Goal: Transaction & Acquisition: Purchase product/service

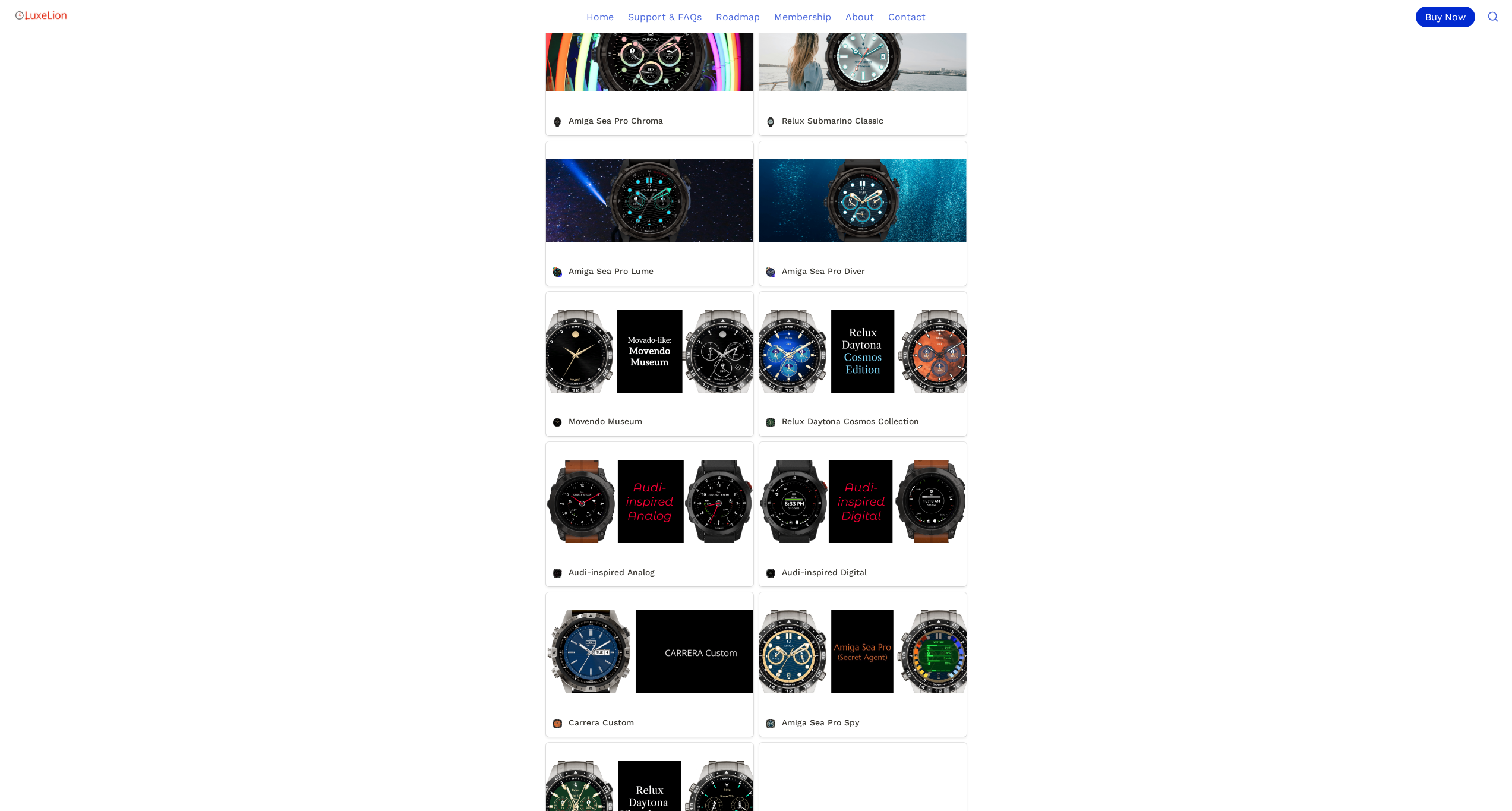
scroll to position [655, 0]
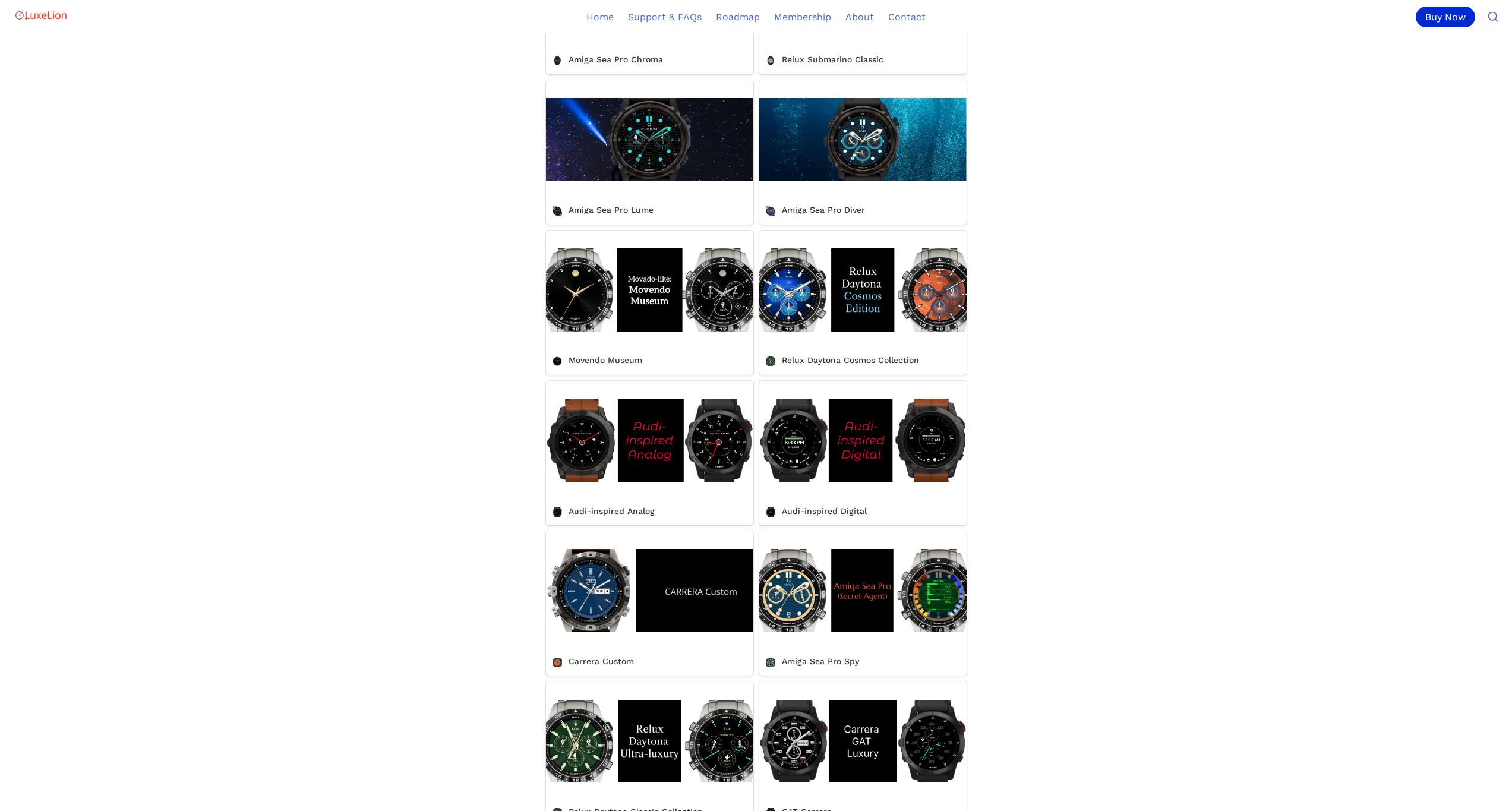
click at [654, 471] on link "Audi-inspired Analog" at bounding box center [649, 452] width 208 height 144
click at [637, 465] on link "Audi-inspired Analog" at bounding box center [649, 452] width 208 height 144
click at [802, 478] on link "Audi-inspired Digital" at bounding box center [863, 452] width 208 height 144
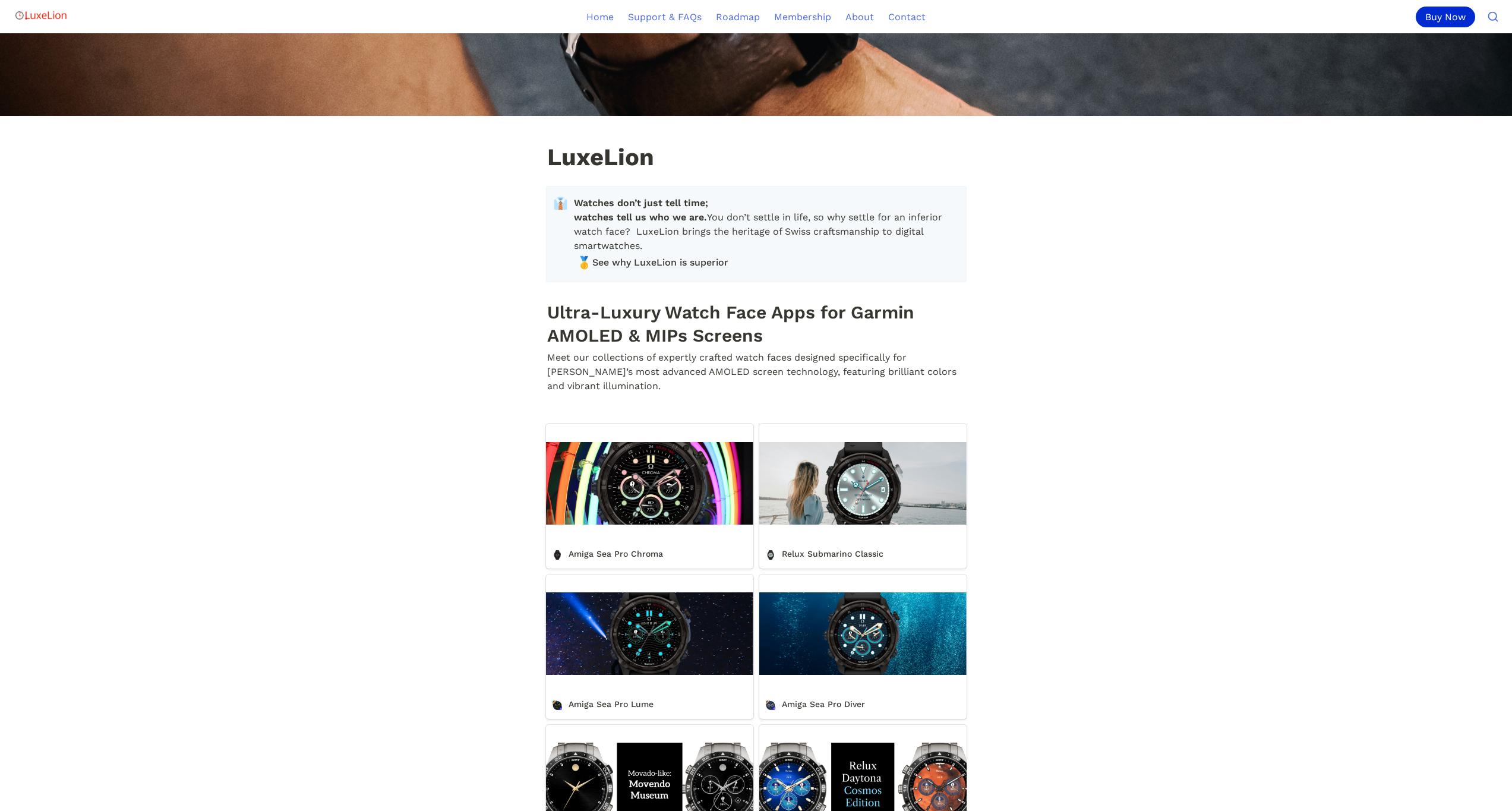
scroll to position [0, 0]
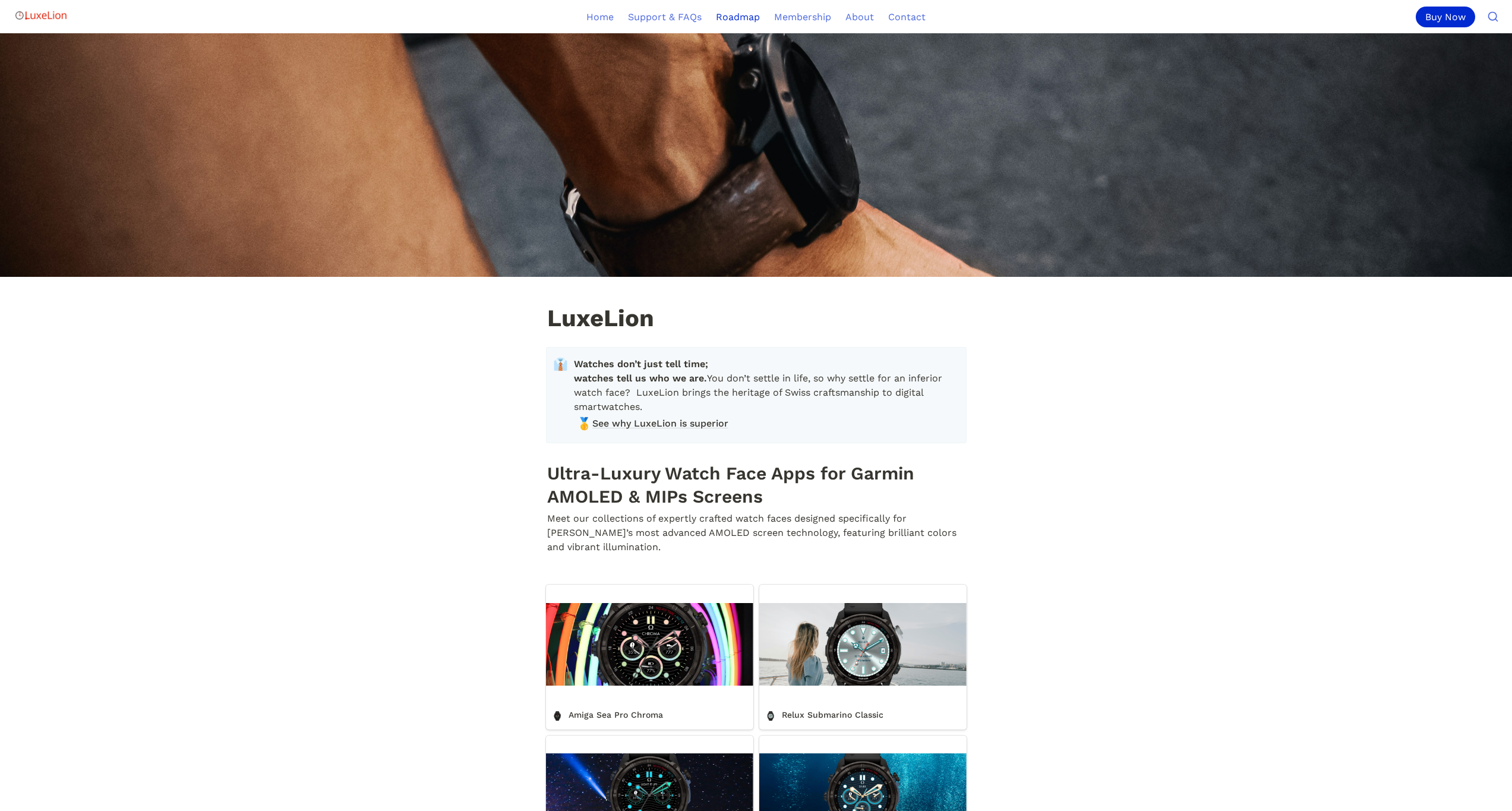
click at [747, 20] on link "Roadmap" at bounding box center [737, 16] width 58 height 33
click at [1427, 22] on div "Buy Now" at bounding box center [1446, 16] width 59 height 21
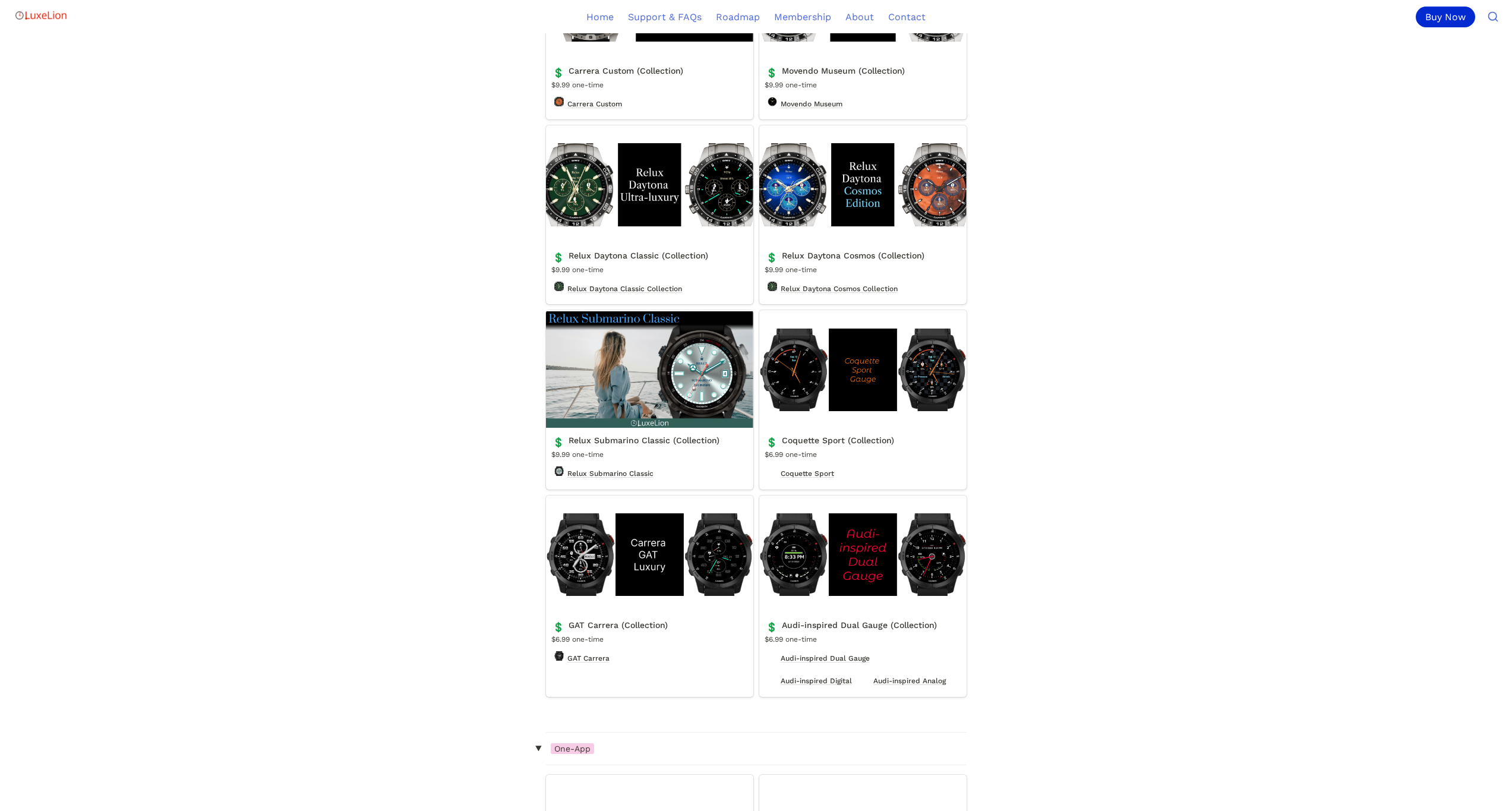
scroll to position [2194, 0]
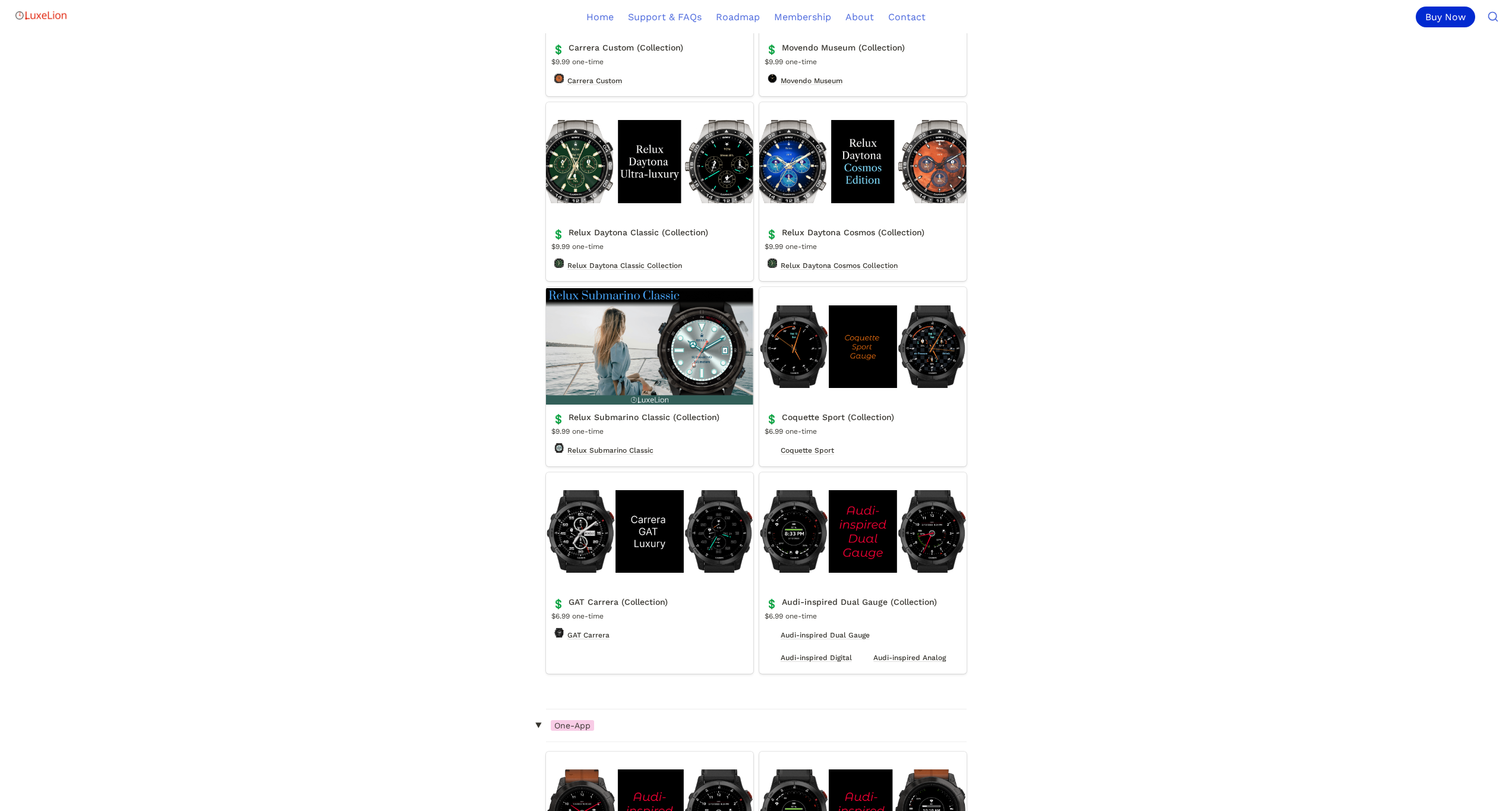
click at [821, 546] on link "Audi-inspired Dual Gauge (Collection)" at bounding box center [863, 573] width 208 height 201
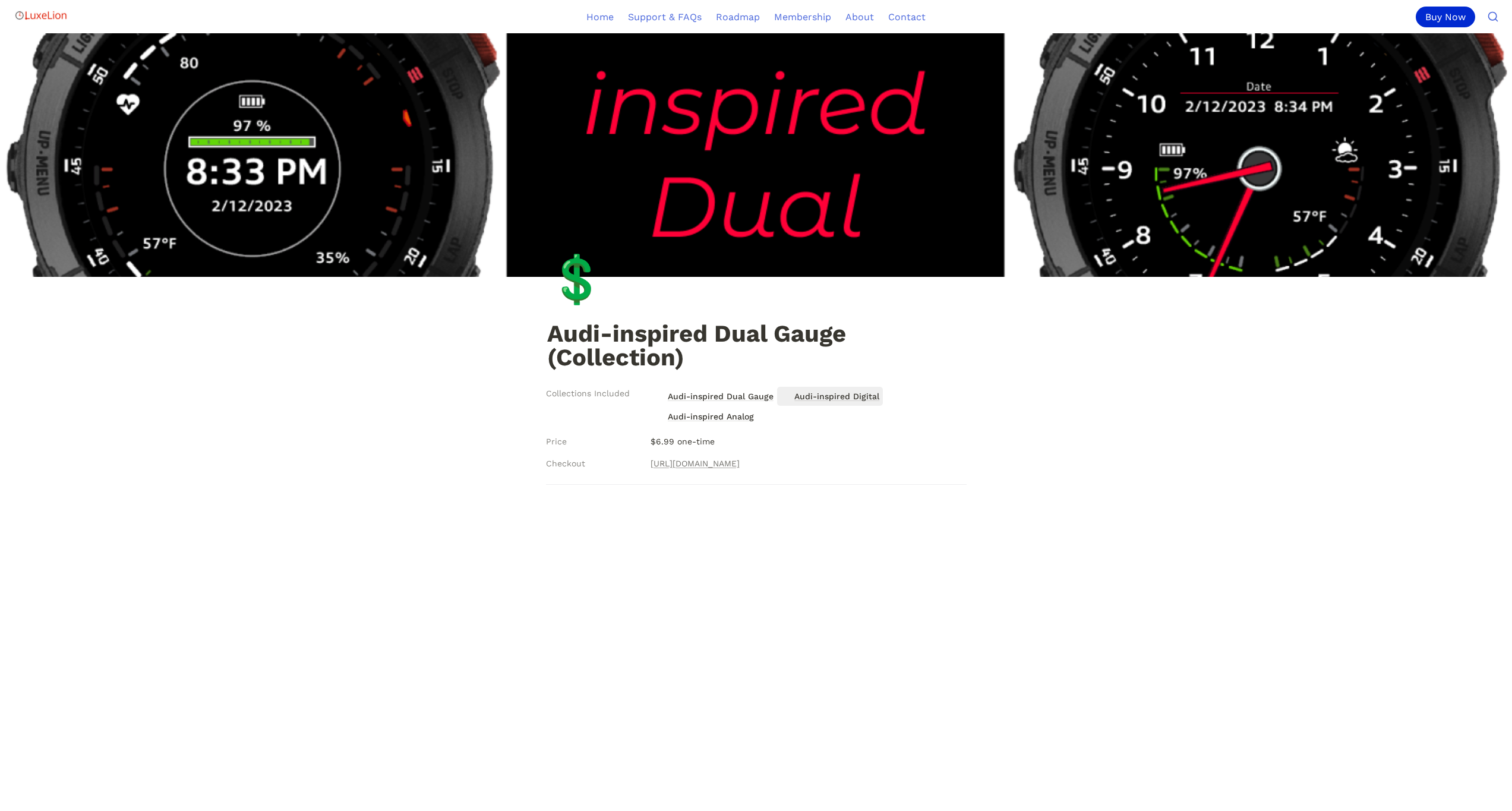
click at [833, 396] on span "Audi-inspired Digital" at bounding box center [837, 396] width 87 height 15
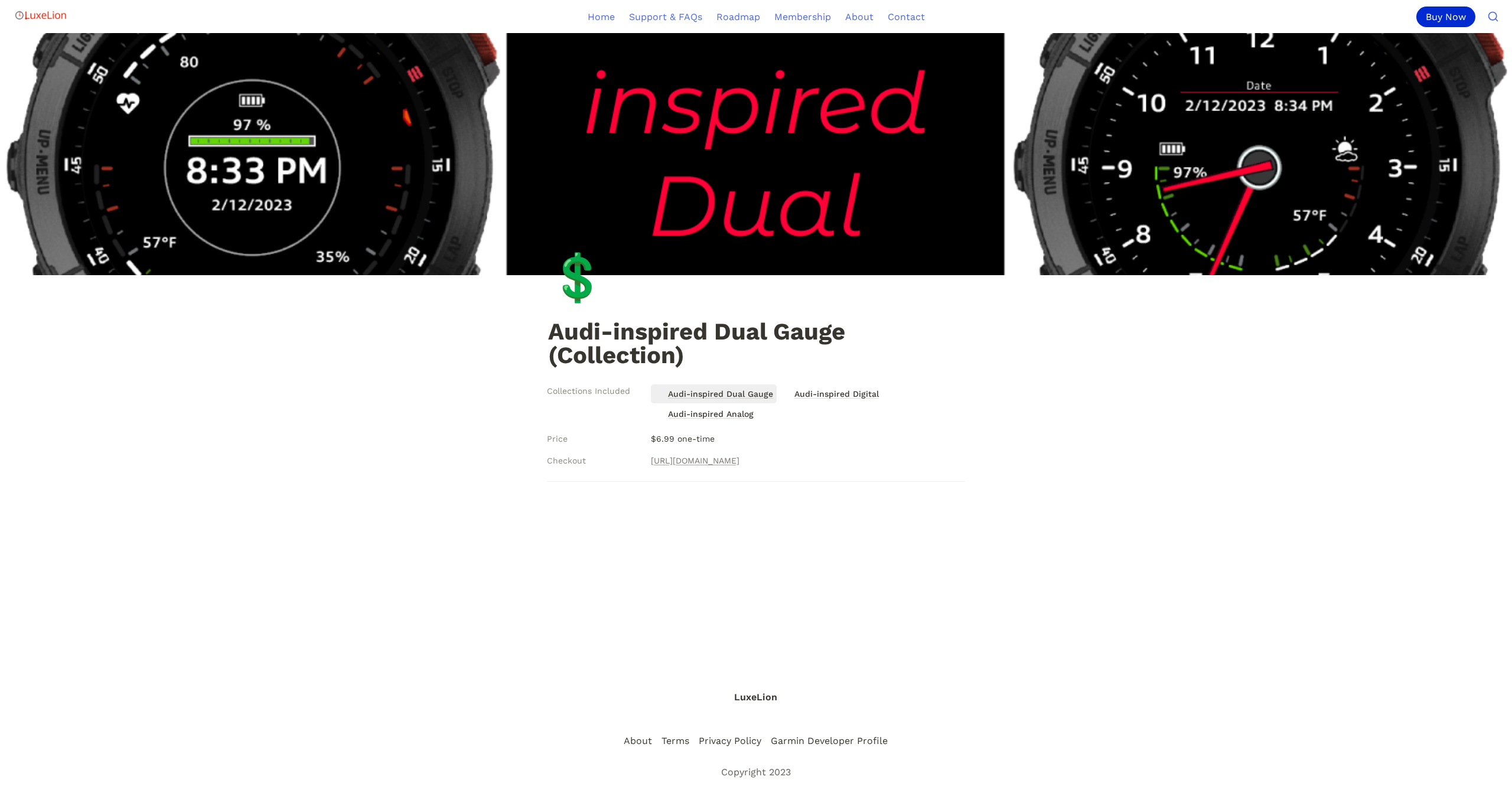
click at [680, 393] on span "Audi-inspired Dual Gauge" at bounding box center [720, 393] width 107 height 15
click at [686, 413] on span "Audi-inspired Analog" at bounding box center [710, 414] width 88 height 15
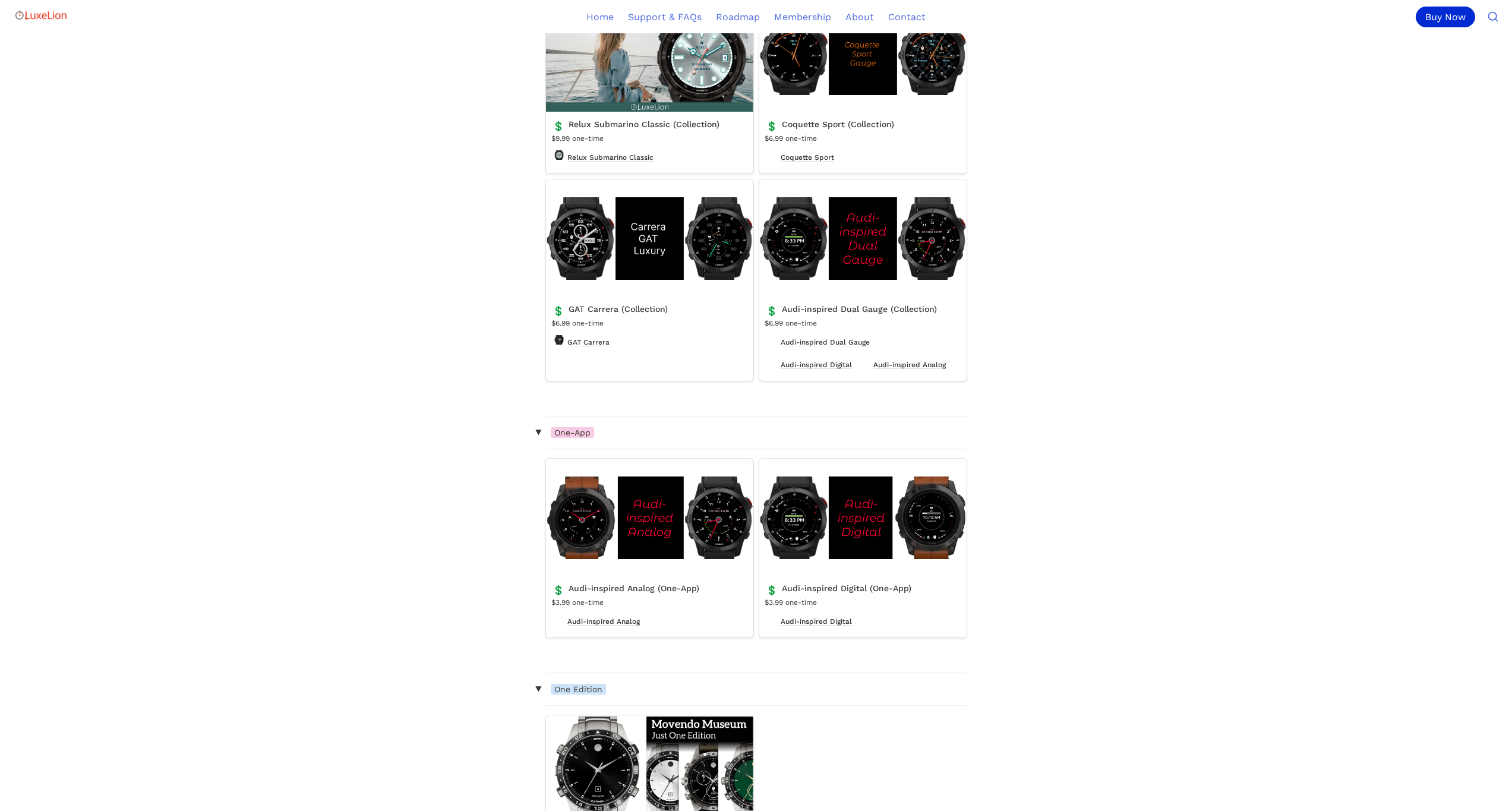
scroll to position [2495, 0]
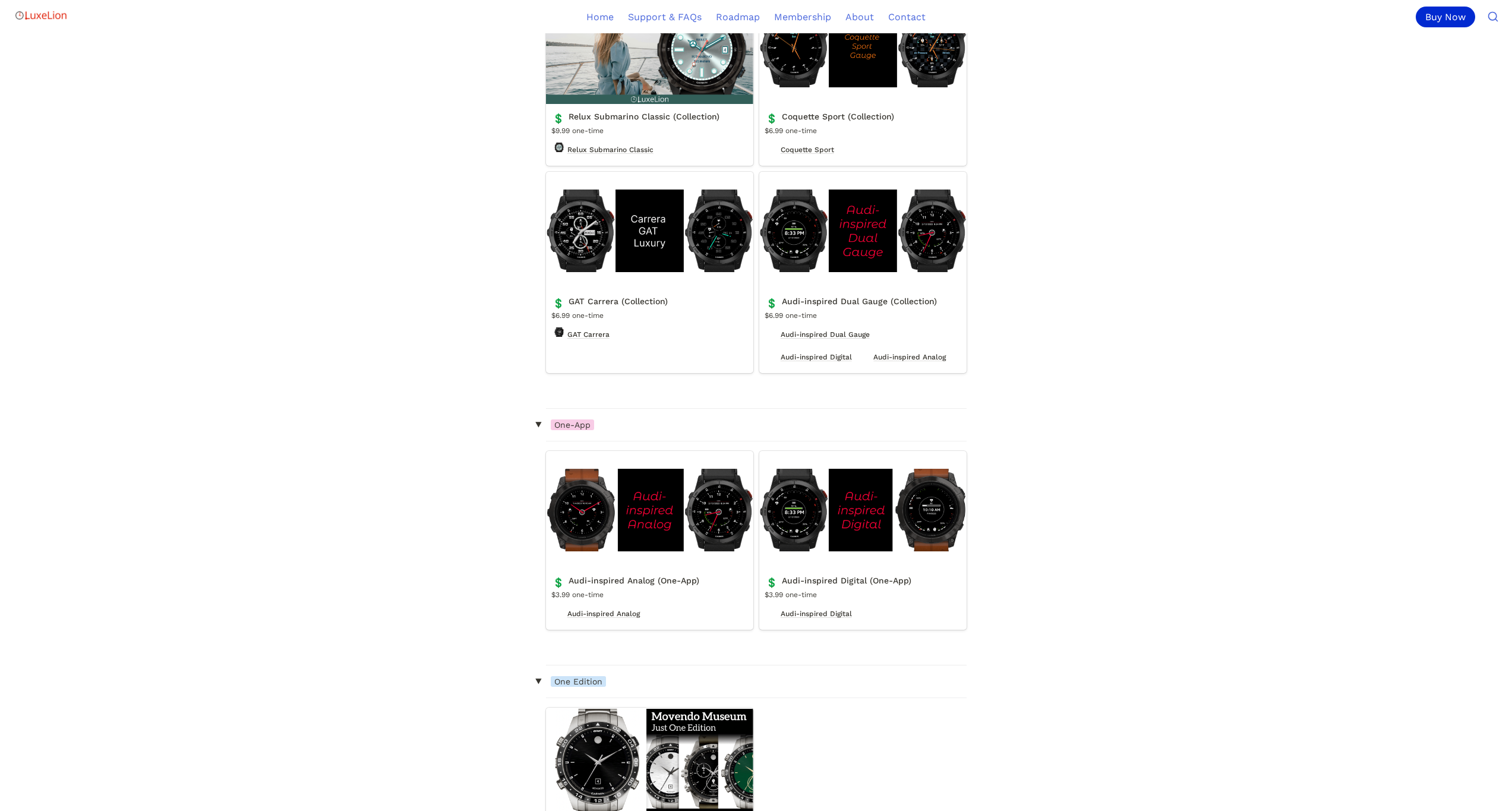
click at [587, 549] on link "Audi-inspired Analog (One-App)" at bounding box center [649, 540] width 208 height 179
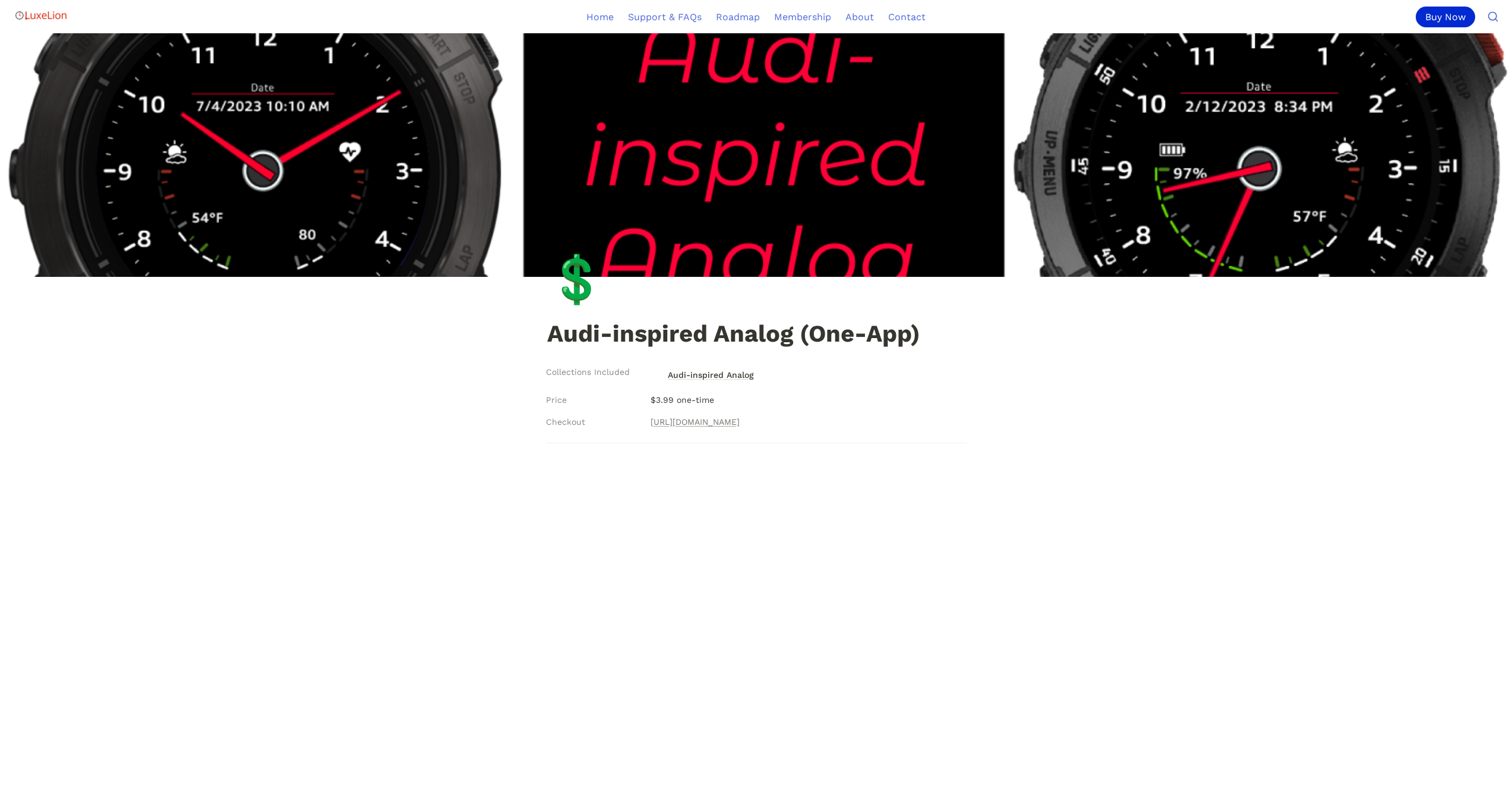
click at [323, 221] on img at bounding box center [756, 155] width 1512 height 244
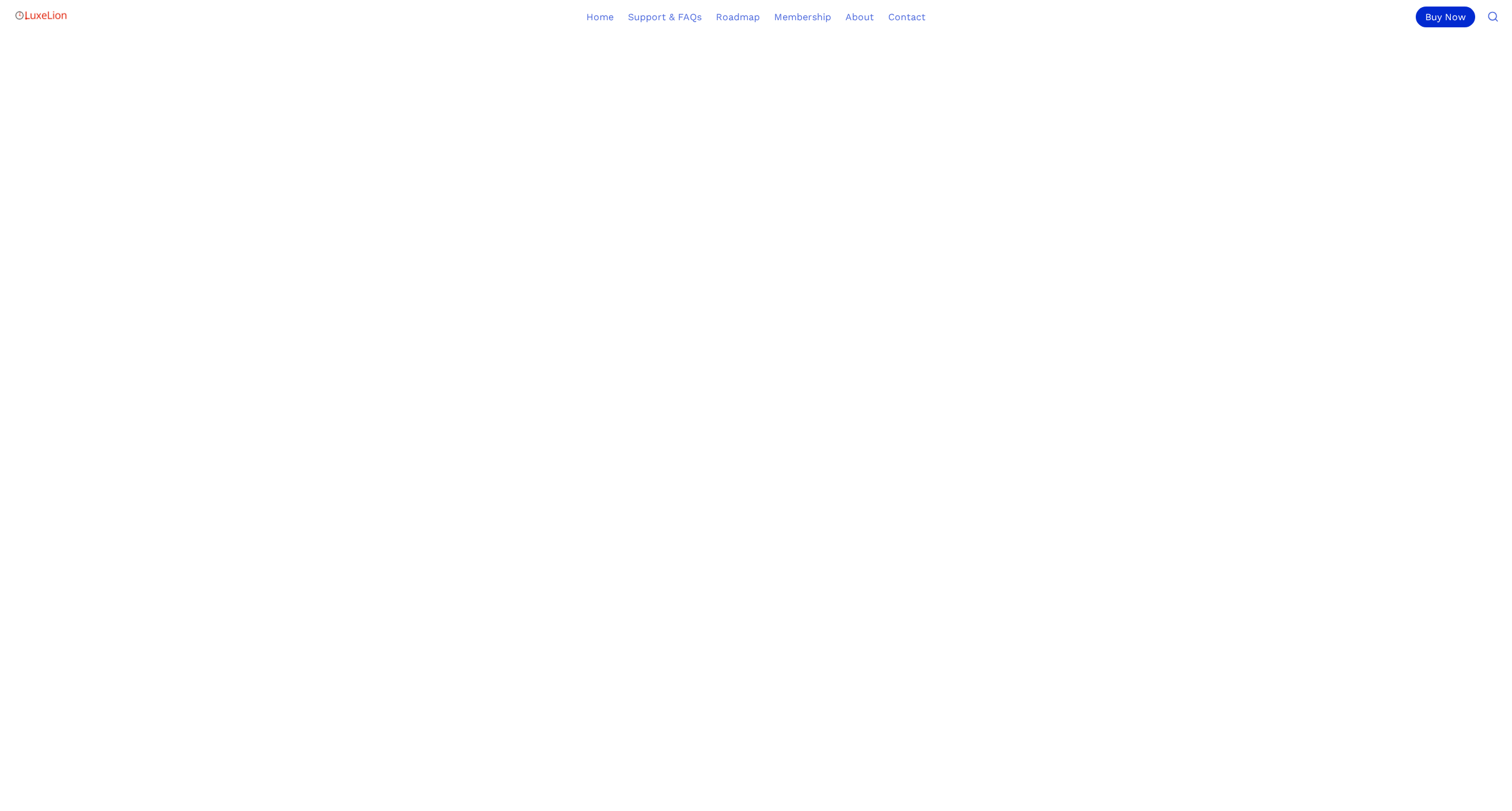
scroll to position [327, 0]
click at [1472, 19] on div "Buy Now" at bounding box center [1446, 16] width 59 height 21
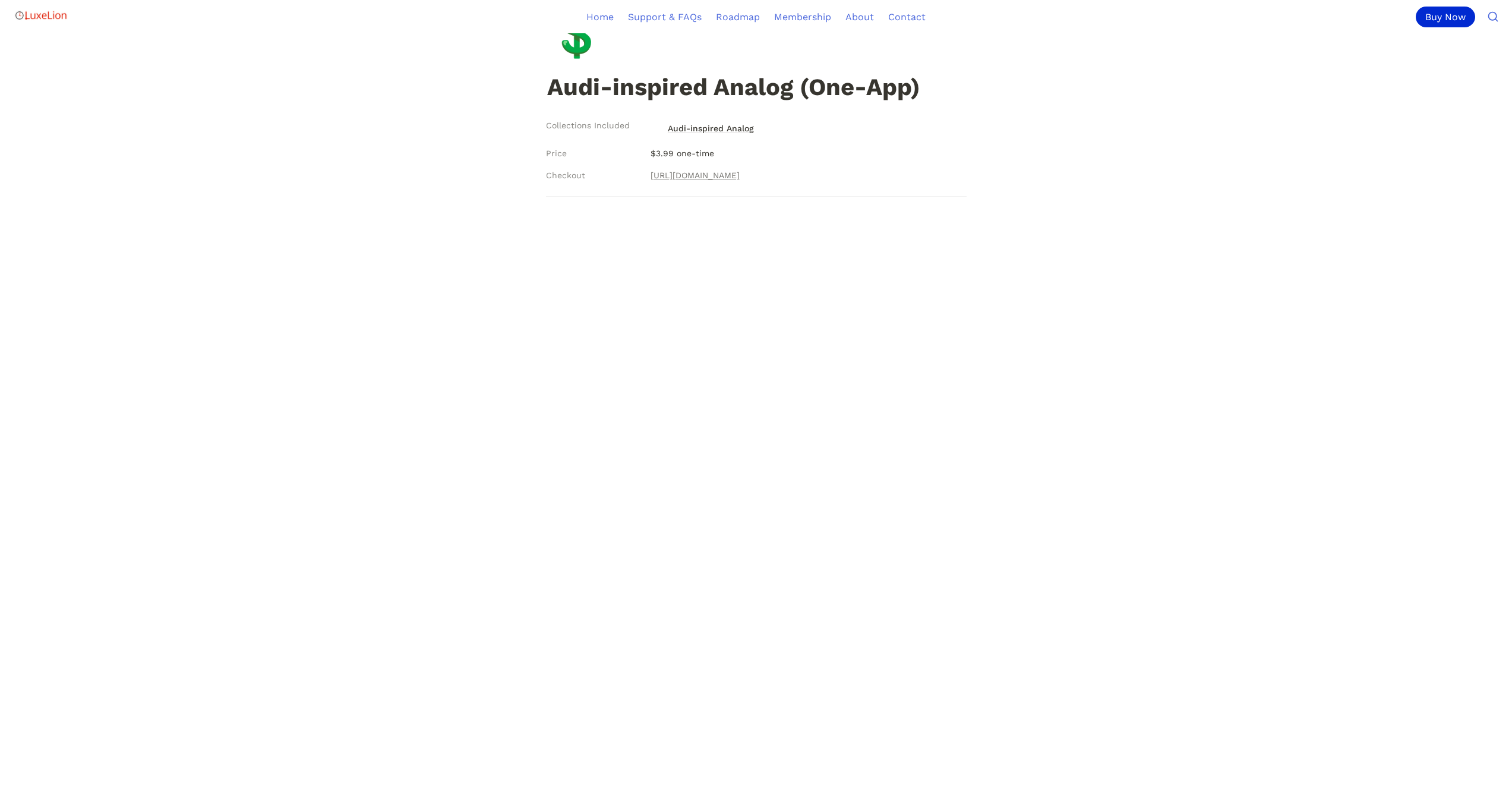
scroll to position [210, 0]
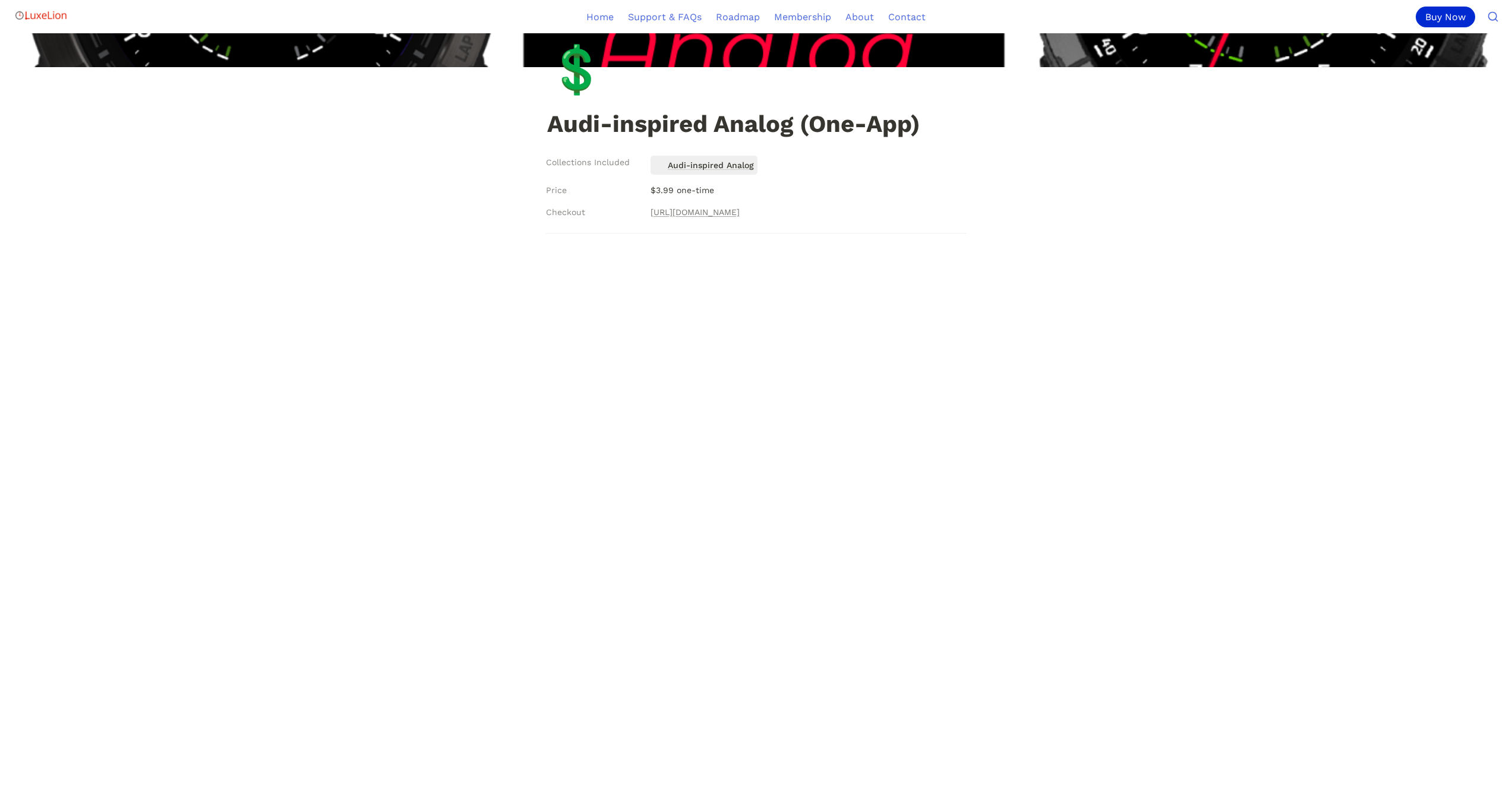
click at [739, 164] on span "Audi-inspired Analog" at bounding box center [711, 165] width 89 height 15
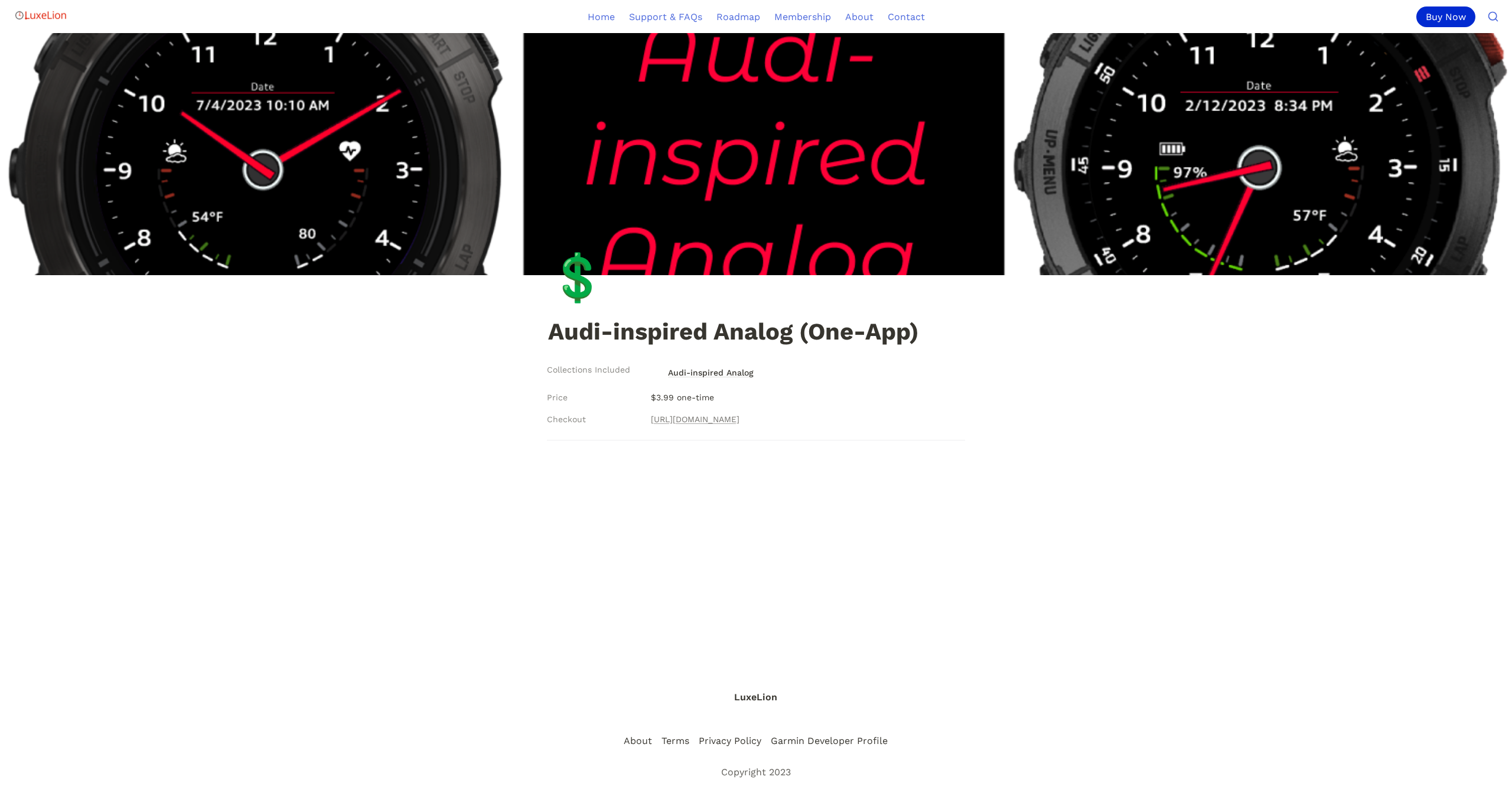
click at [307, 219] on img at bounding box center [756, 154] width 1512 height 242
click at [510, 237] on img at bounding box center [756, 154] width 1512 height 242
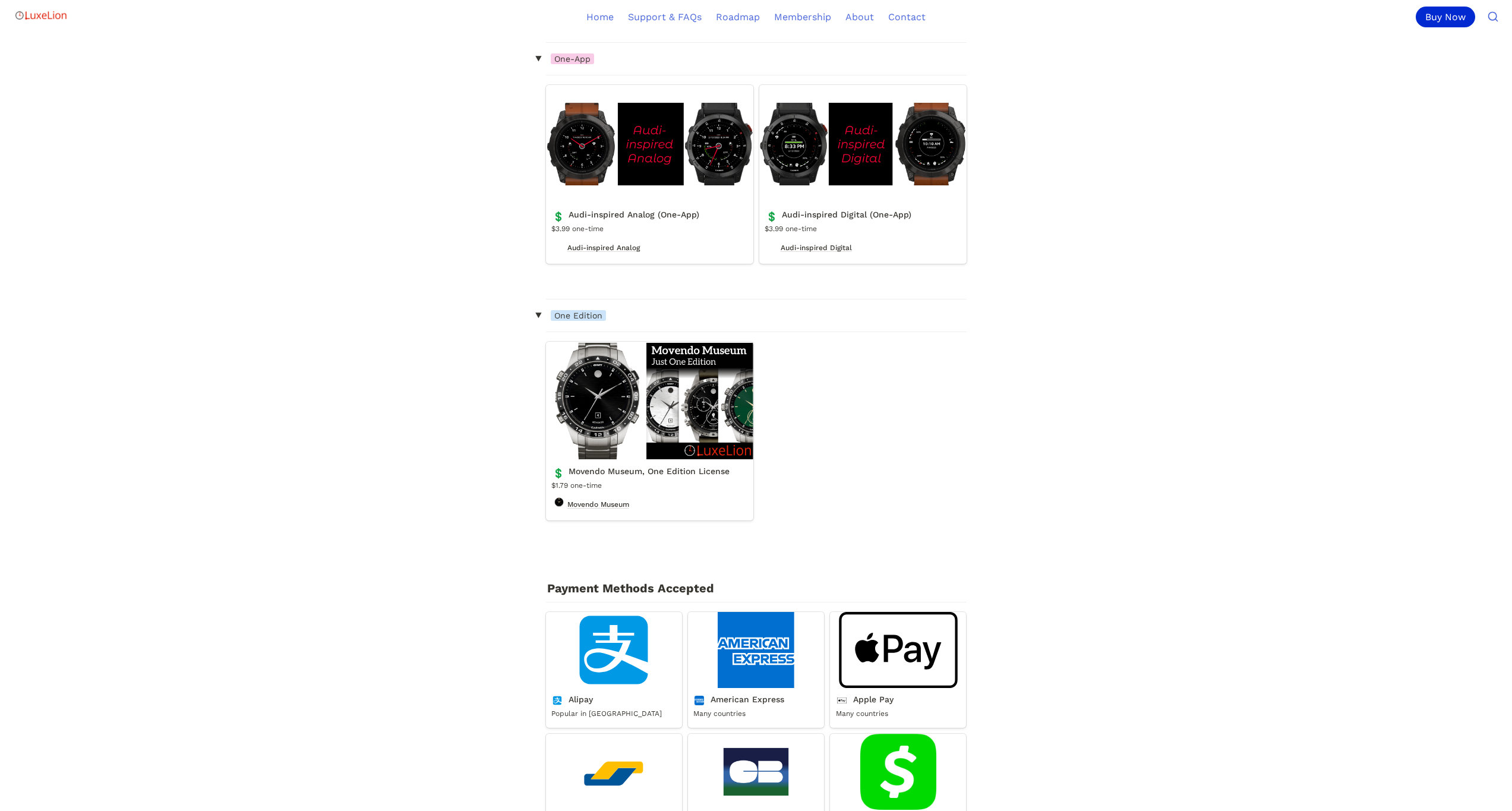
scroll to position [2868, 0]
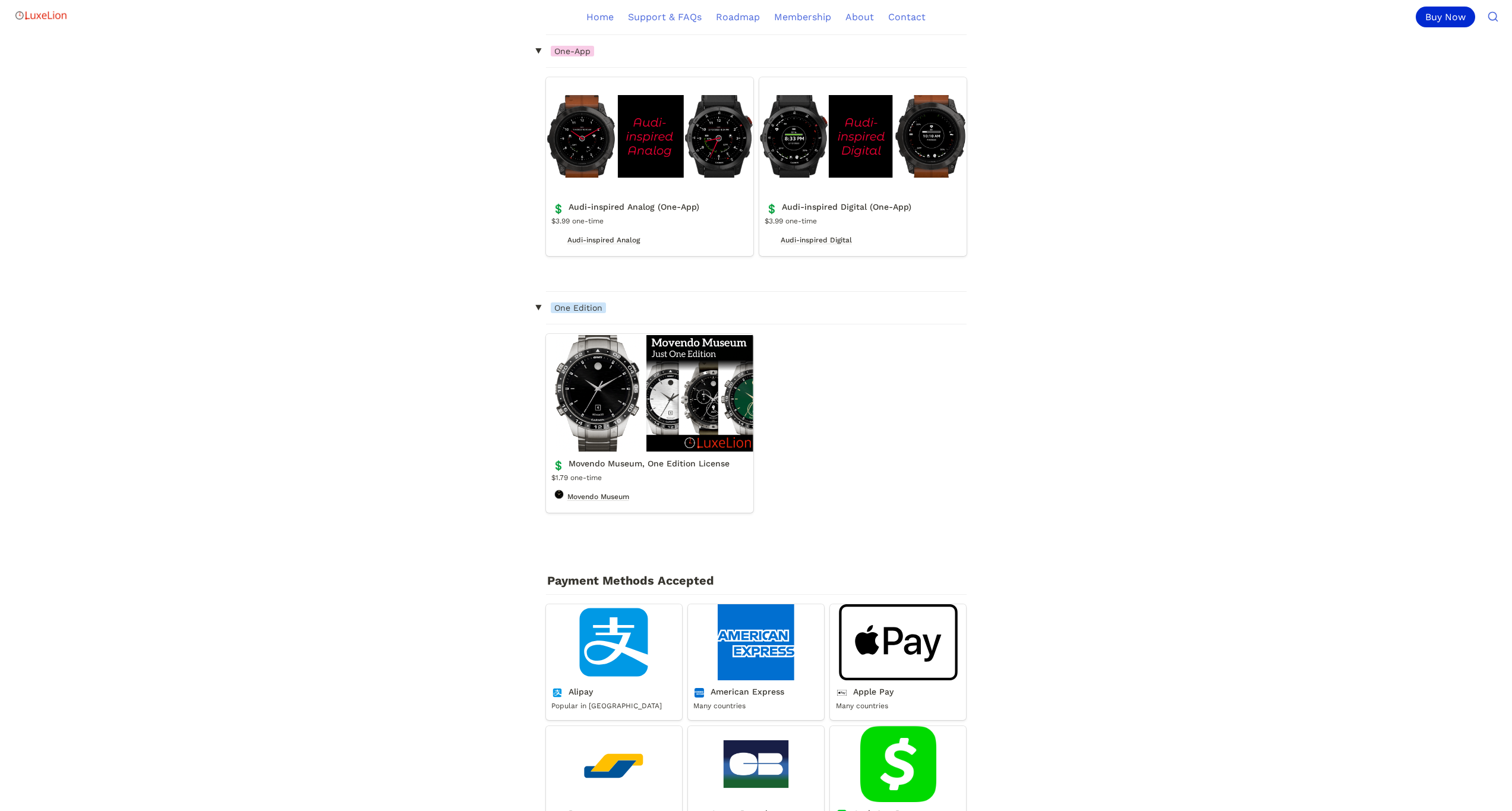
click at [583, 399] on link "Movendo Museum, One Edition License" at bounding box center [649, 424] width 208 height 179
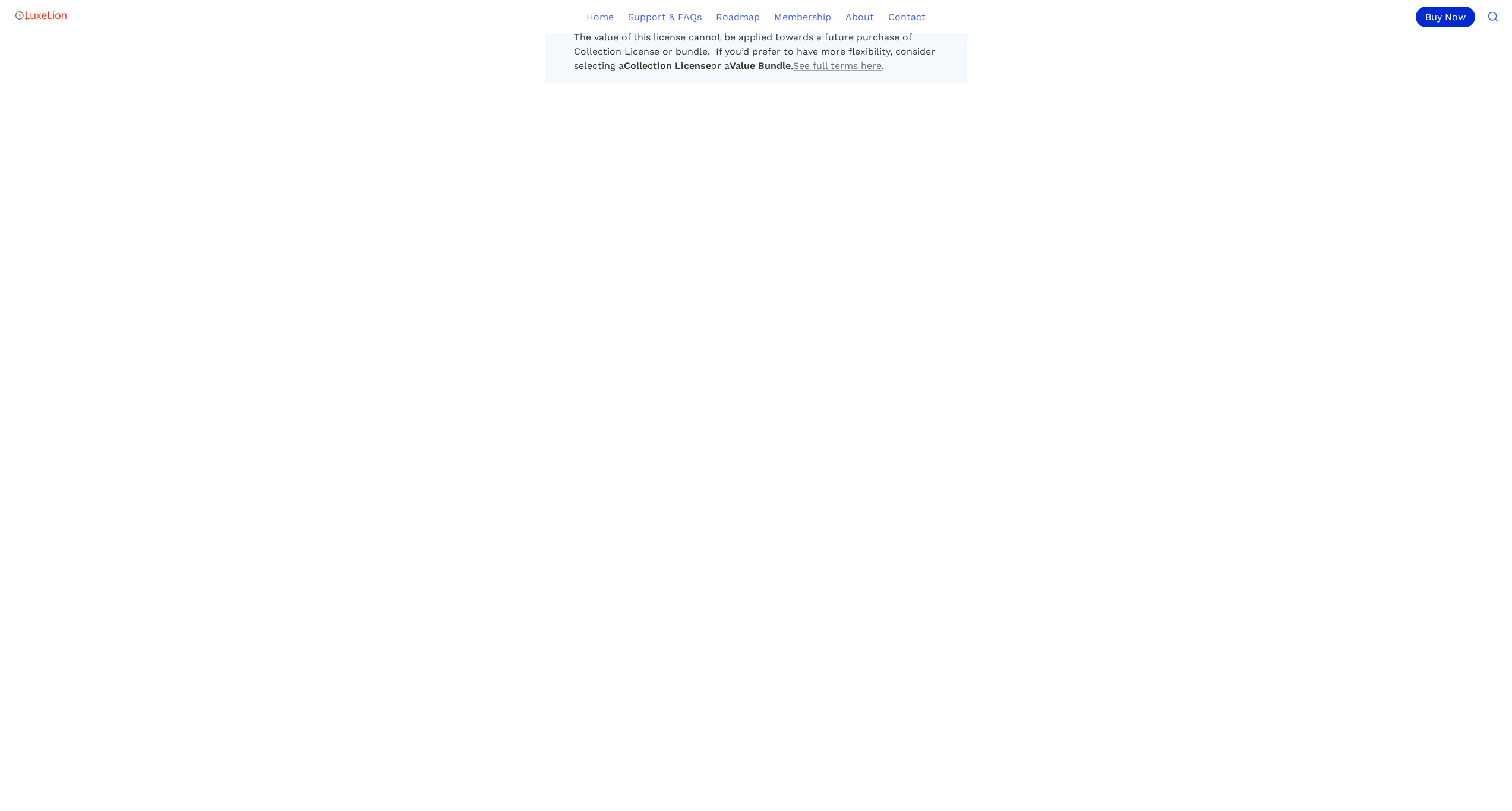
scroll to position [580, 0]
